Goal: Check status: Check status

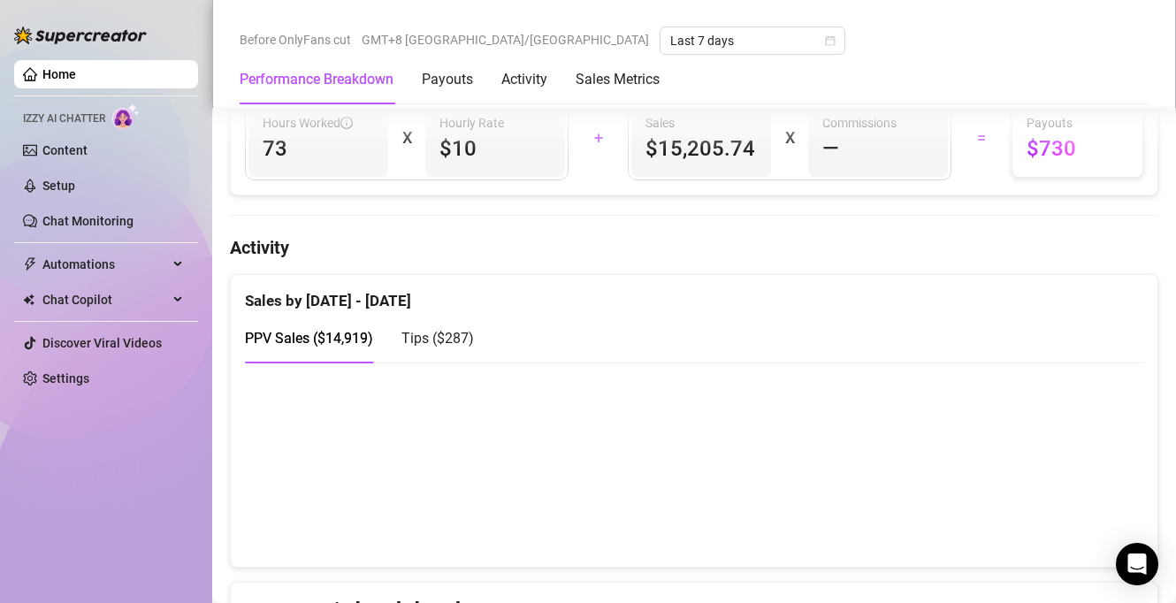
scroll to position [597, 0]
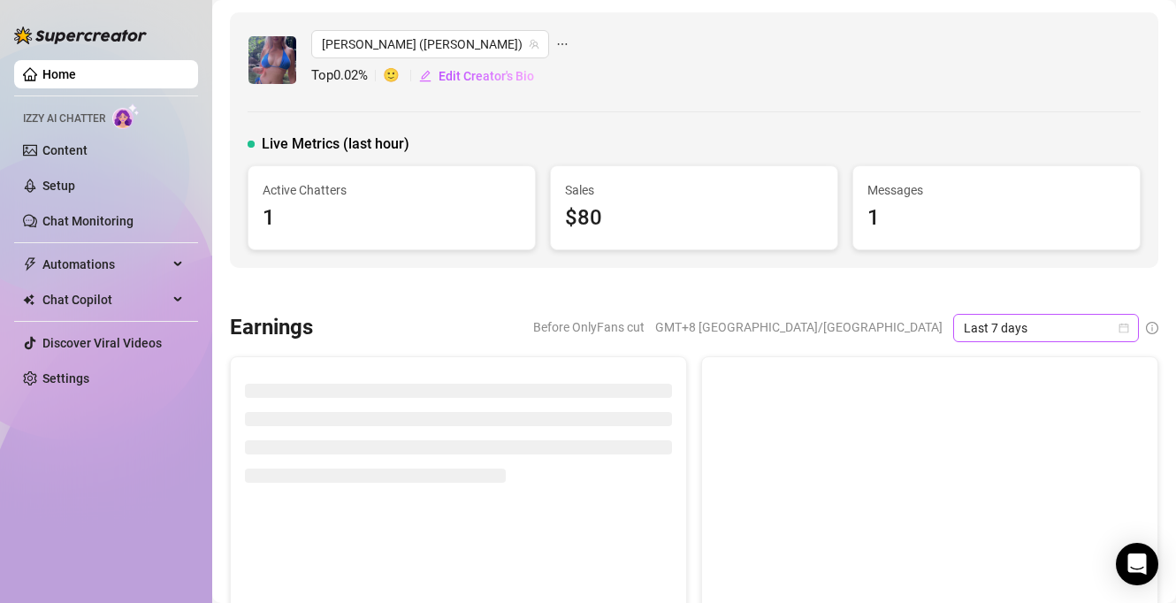
click at [1018, 325] on span "Last 7 days" at bounding box center [1046, 328] width 164 height 27
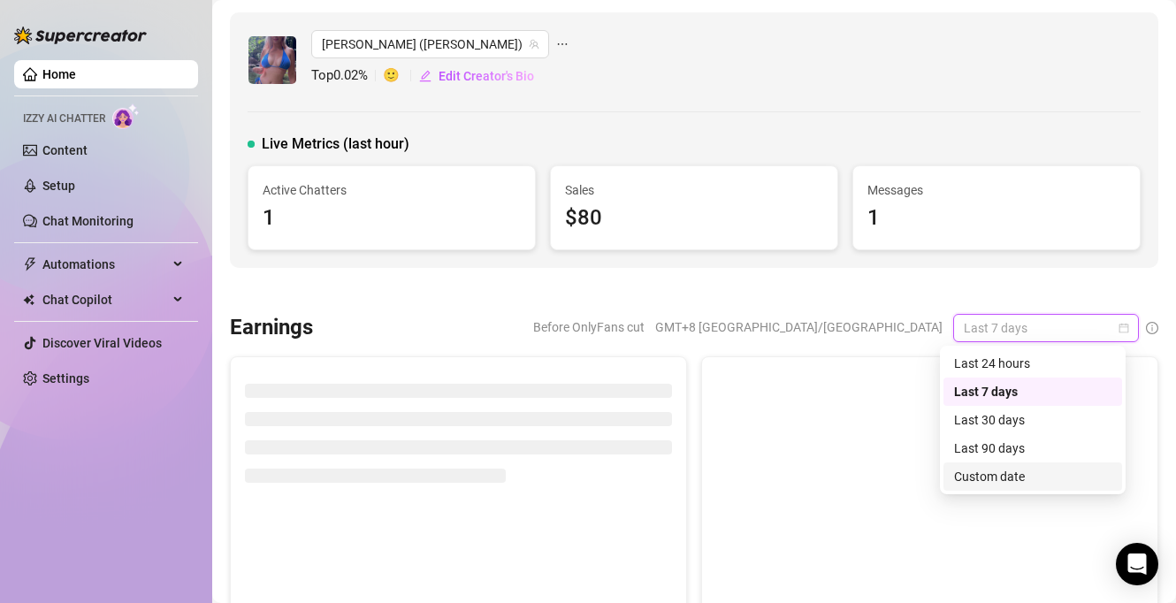
click at [1011, 474] on div "Custom date" at bounding box center [1032, 476] width 157 height 19
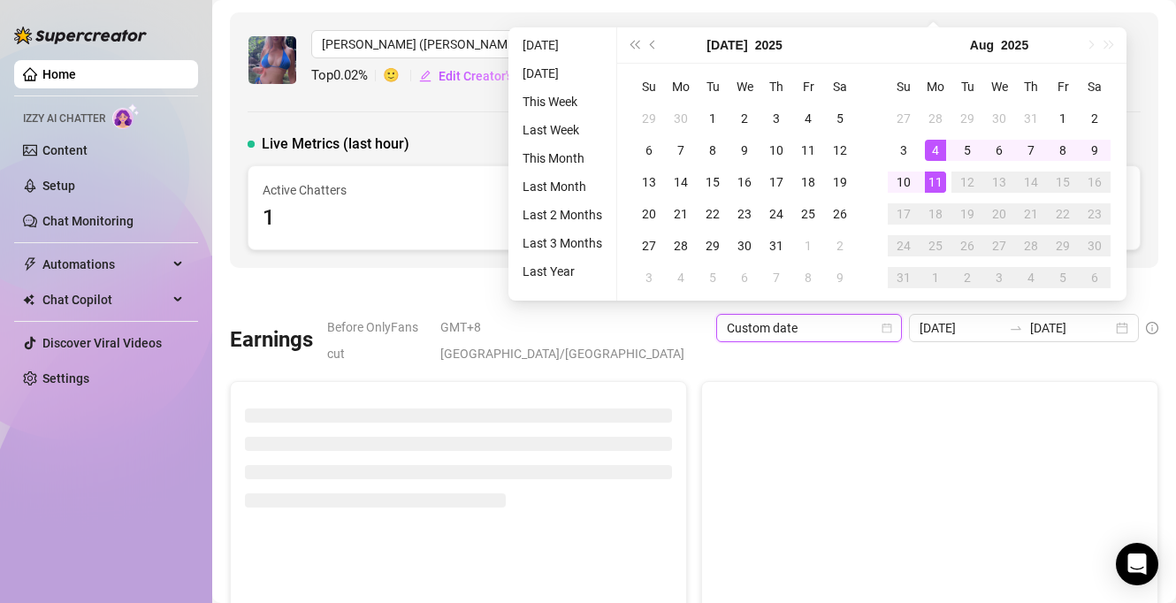
type input "[DATE]"
click at [931, 181] on div "11" at bounding box center [935, 182] width 21 height 21
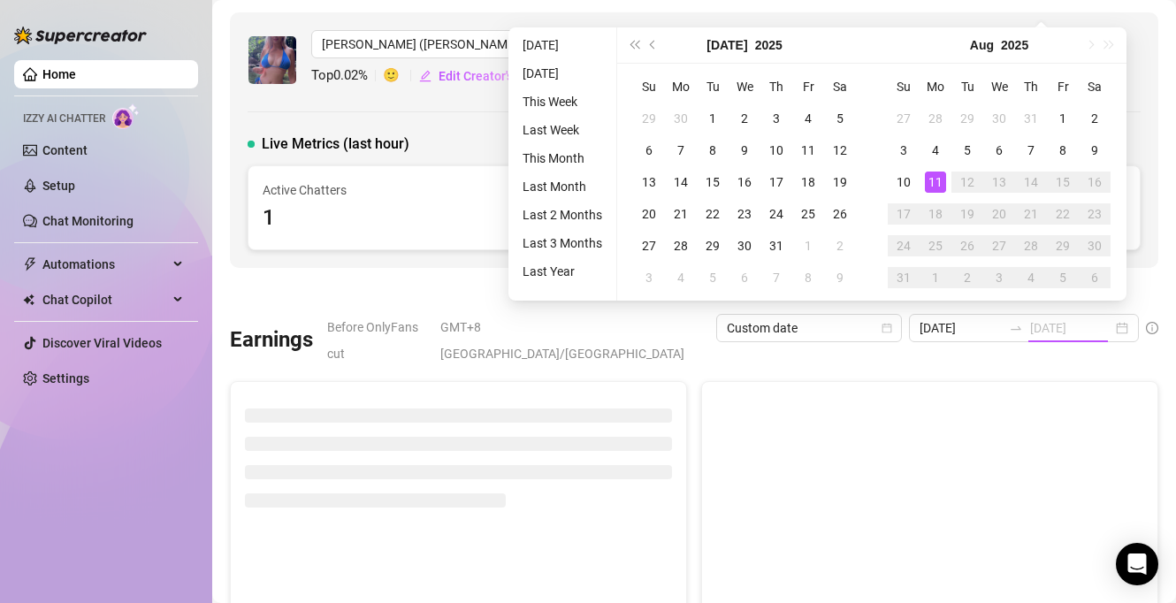
click at [934, 182] on div "11" at bounding box center [935, 182] width 21 height 21
type input "[DATE]"
